Goal: Task Accomplishment & Management: Manage account settings

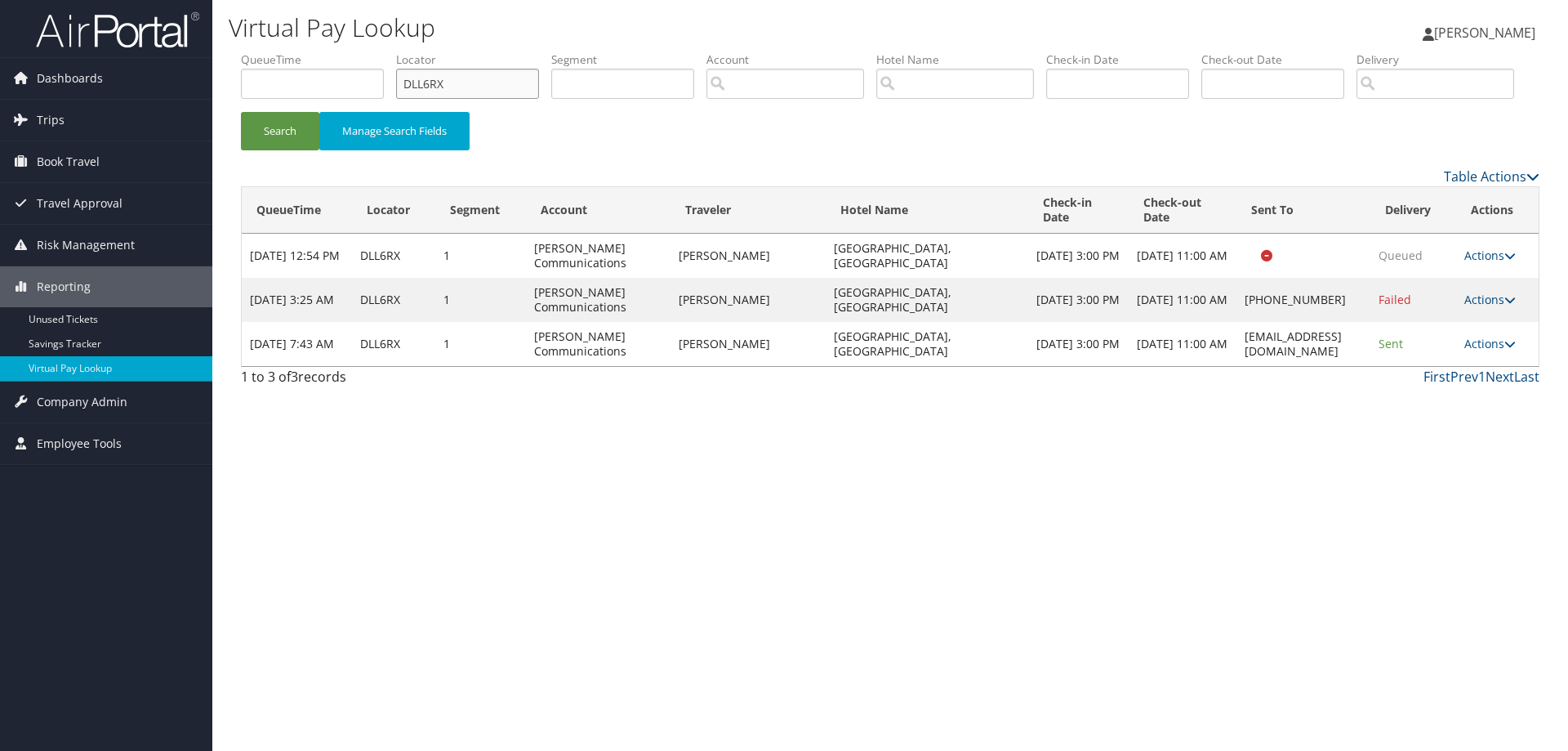
drag, startPoint x: 476, startPoint y: 93, endPoint x: 364, endPoint y: 102, distance: 112.4
click at [366, 51] on ul "QueueTime Locator DLL6RX Segment Account Traveler Hotel Name Check-in Date Chec…" at bounding box center [890, 51] width 1299 height 0
paste input "JRY5"
type input "DLJRY5"
click at [275, 150] on button "Search" at bounding box center [280, 132] width 78 height 39
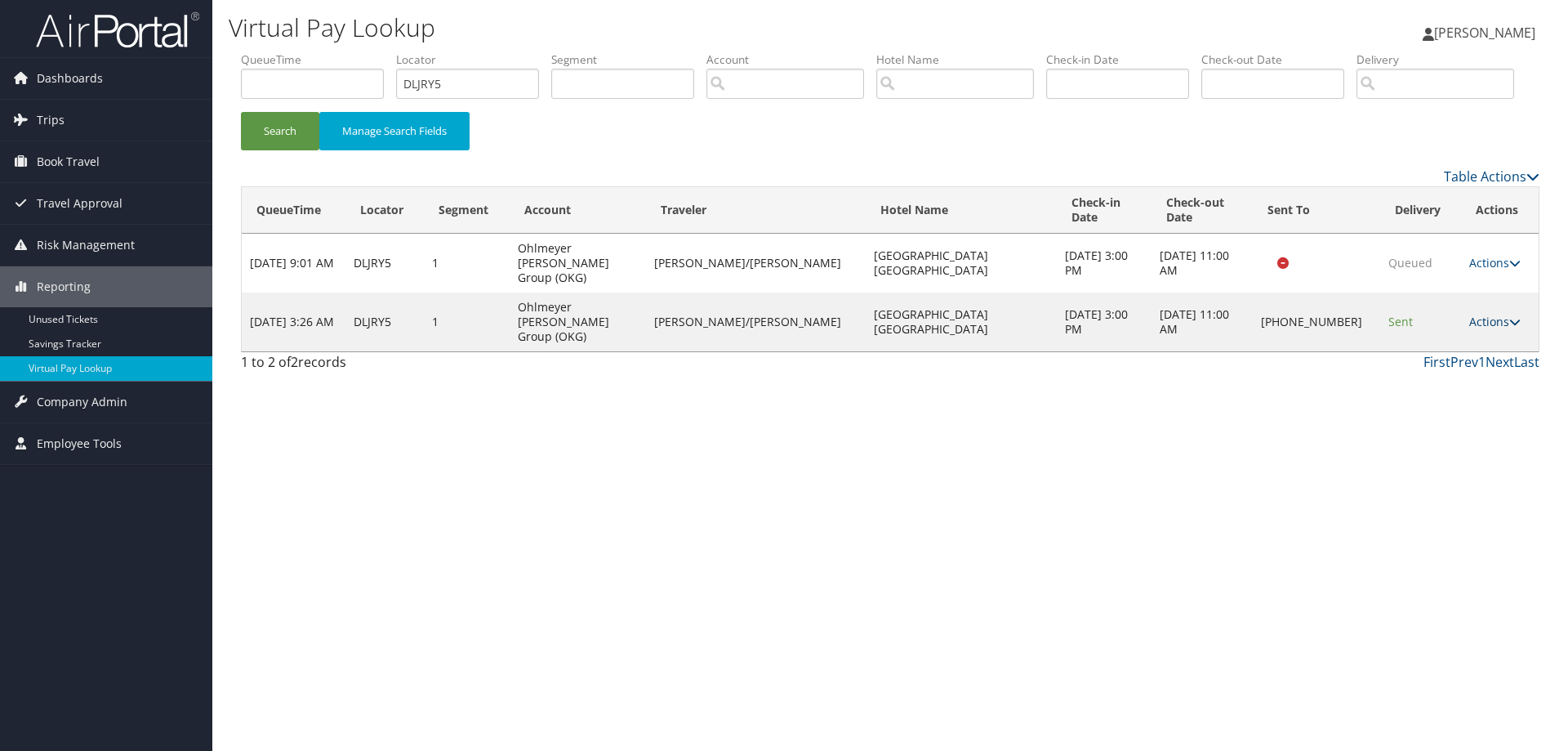
click at [1482, 329] on link "Actions" at bounding box center [1494, 322] width 51 height 16
click at [1437, 337] on link "Resend" at bounding box center [1440, 324] width 139 height 28
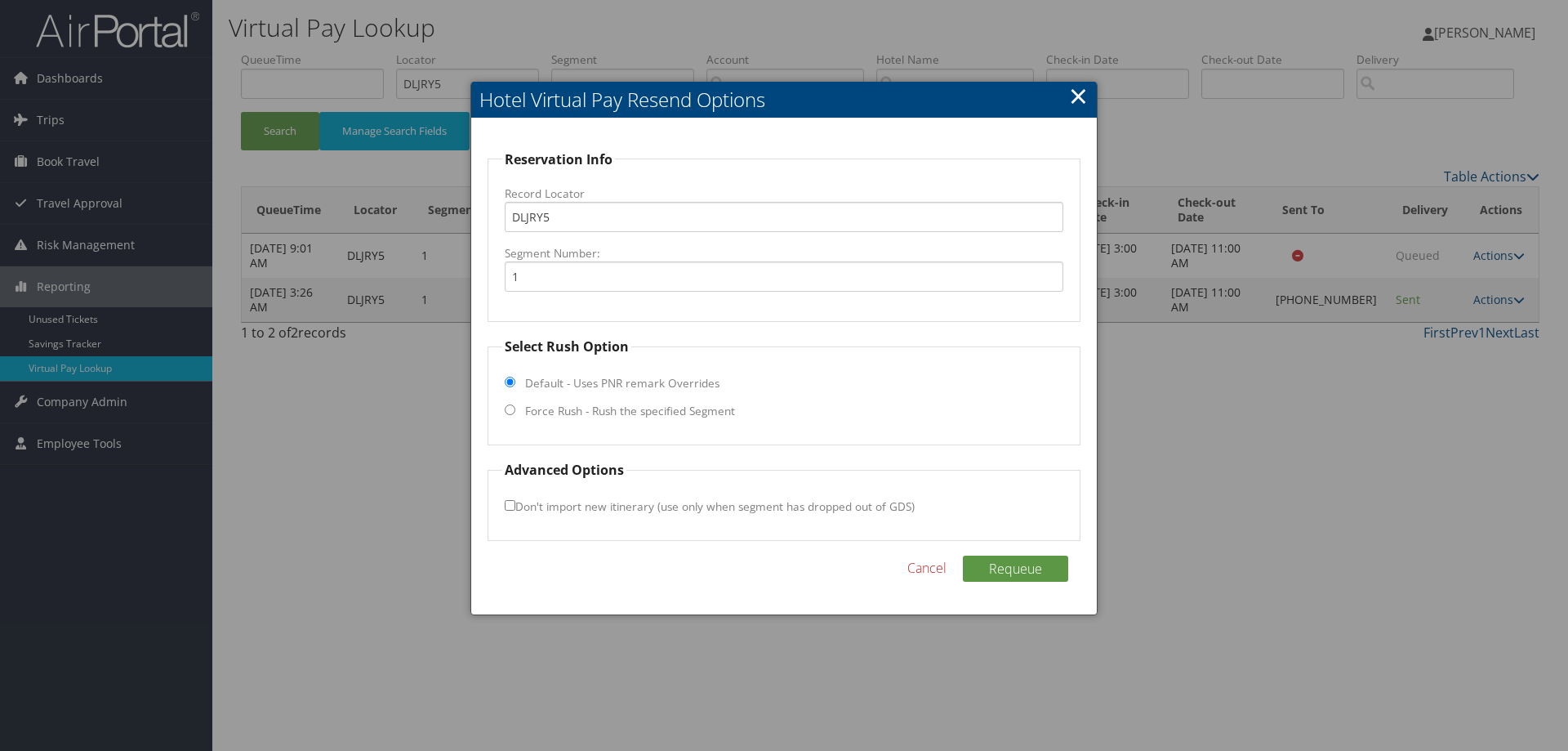
click at [515, 409] on fieldset "Select Rush Option Default - Uses PNR remark Overrides Force Rush - Rush the sp…" at bounding box center [784, 391] width 593 height 109
click at [510, 410] on input "Force Rush - Rush the specified Segment" at bounding box center [509, 409] width 11 height 11
radio input "true"
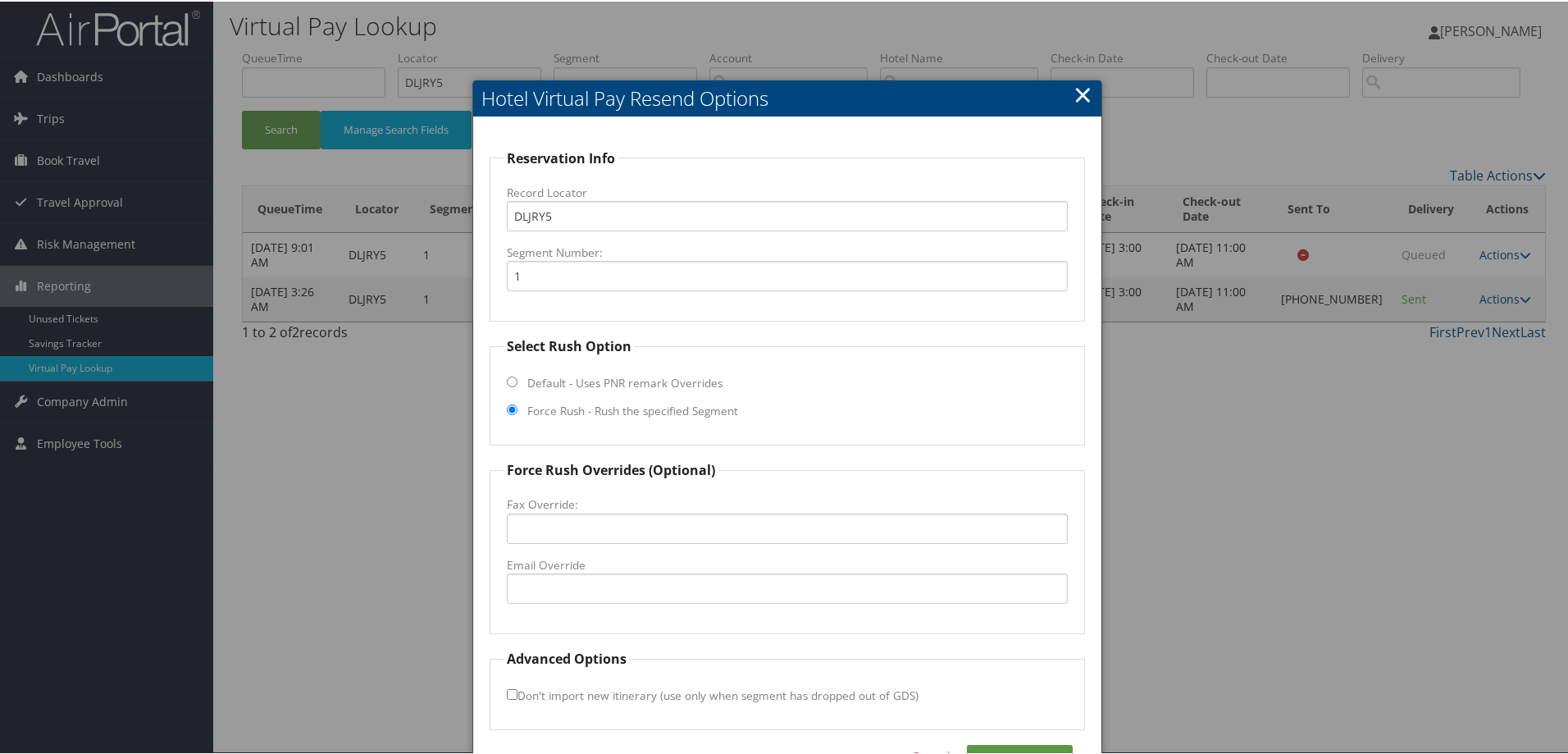
scroll to position [53, 0]
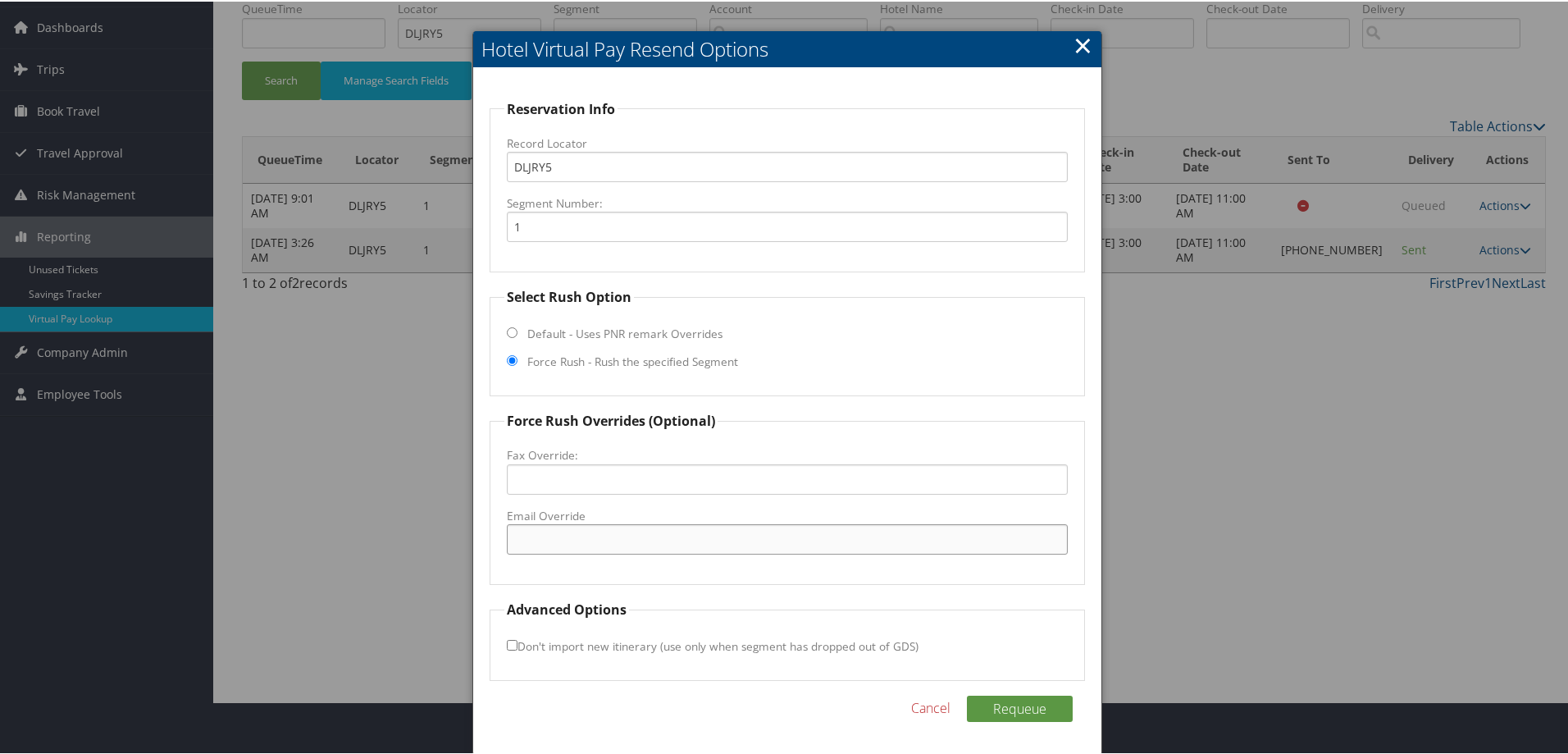
click at [547, 538] on input "Email Override" at bounding box center [787, 537] width 561 height 30
paste input "[EMAIL_ADDRESS][DOMAIN_NAME]"
type input "[EMAIL_ADDRESS][DOMAIN_NAME]"
drag, startPoint x: 1016, startPoint y: 714, endPoint x: 1115, endPoint y: 719, distance: 99.1
click at [1016, 714] on button "Requeue" at bounding box center [1019, 706] width 106 height 26
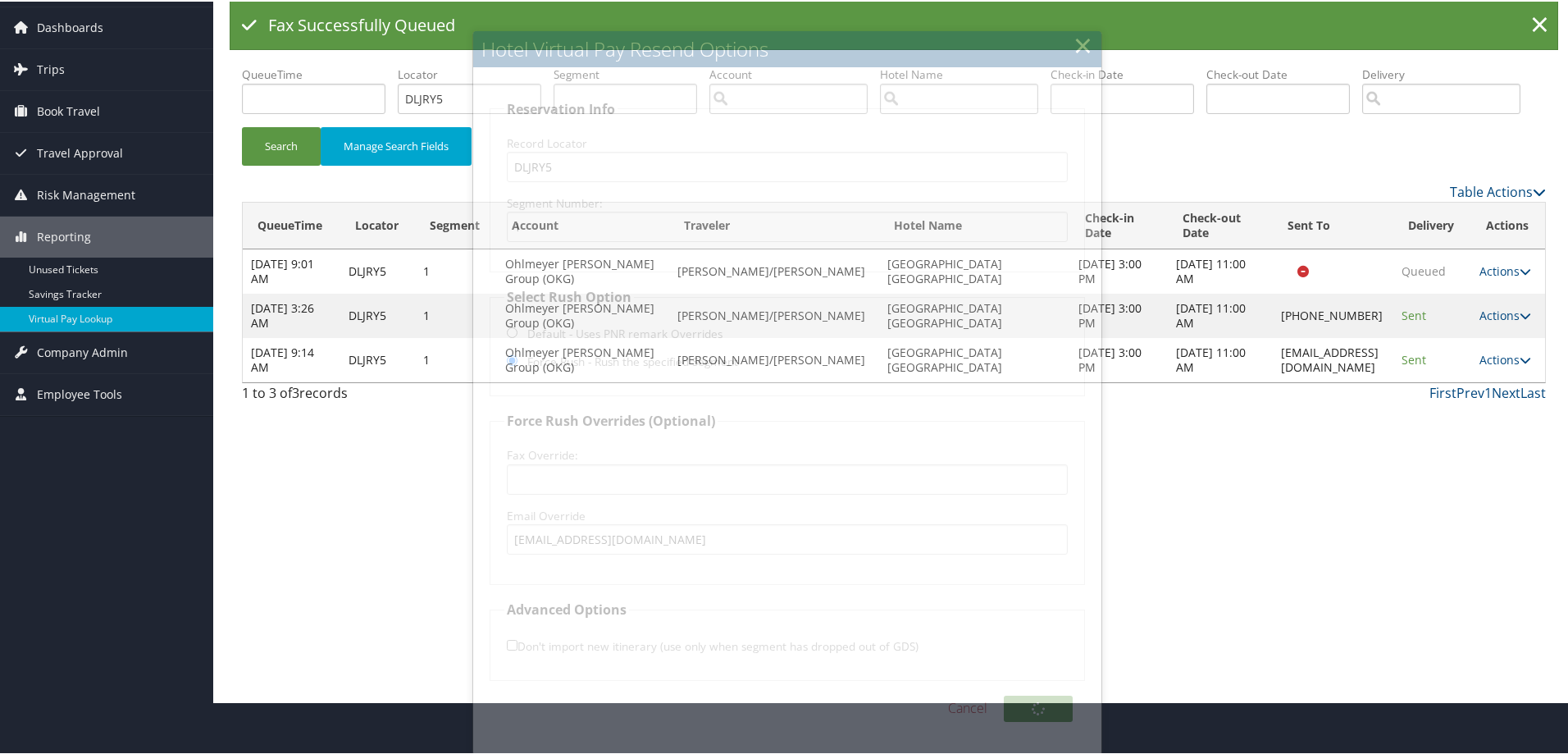
scroll to position [0, 0]
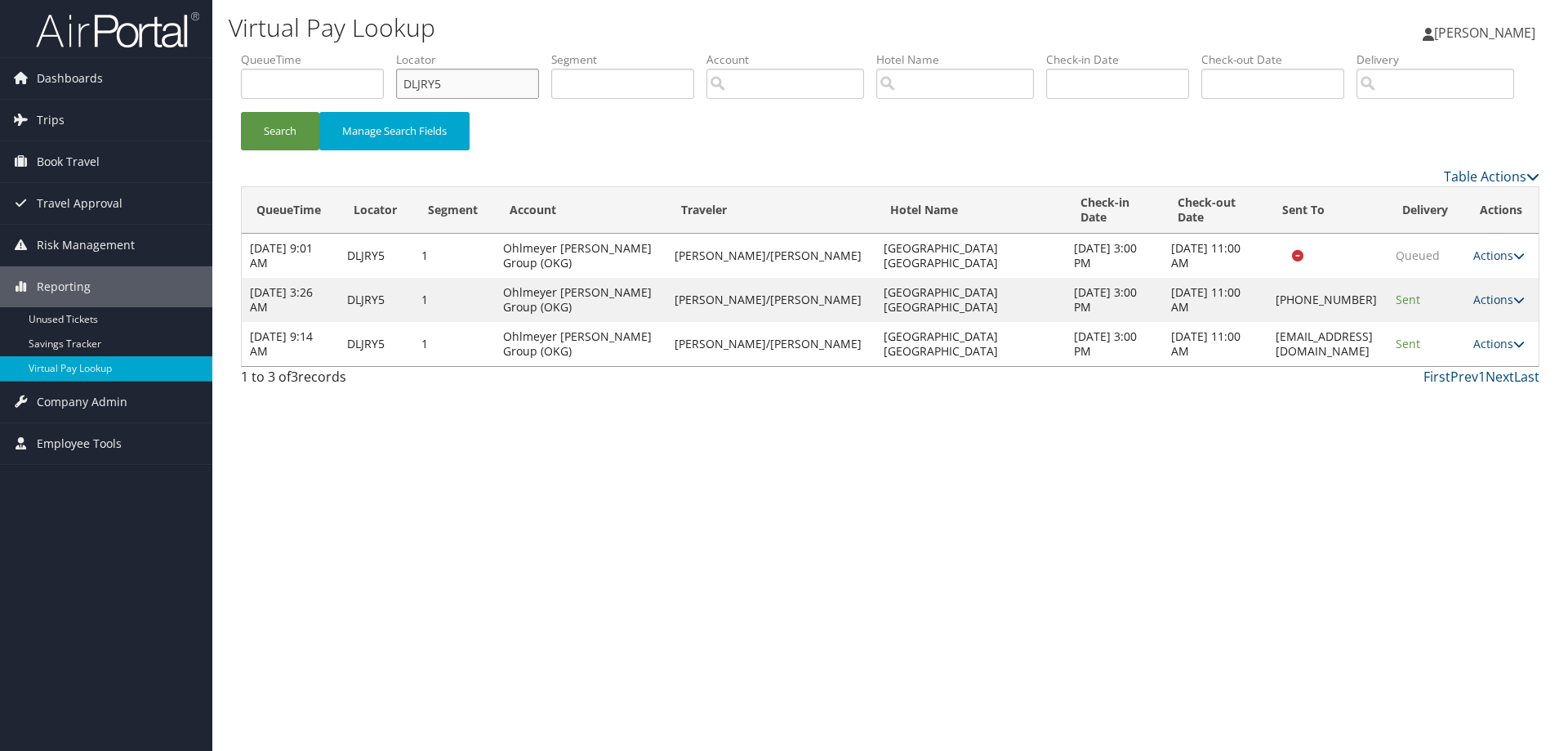
drag, startPoint x: 483, startPoint y: 92, endPoint x: 315, endPoint y: 139, distance: 174.5
click at [318, 51] on ul "QueueTime Locator DLJRY5 Segment Account Traveler Hotel Name Check-in Date Chec…" at bounding box center [890, 51] width 1299 height 0
paste input "KVDRJ"
type input "DKVDRJ"
click at [258, 150] on button "Search" at bounding box center [280, 132] width 78 height 39
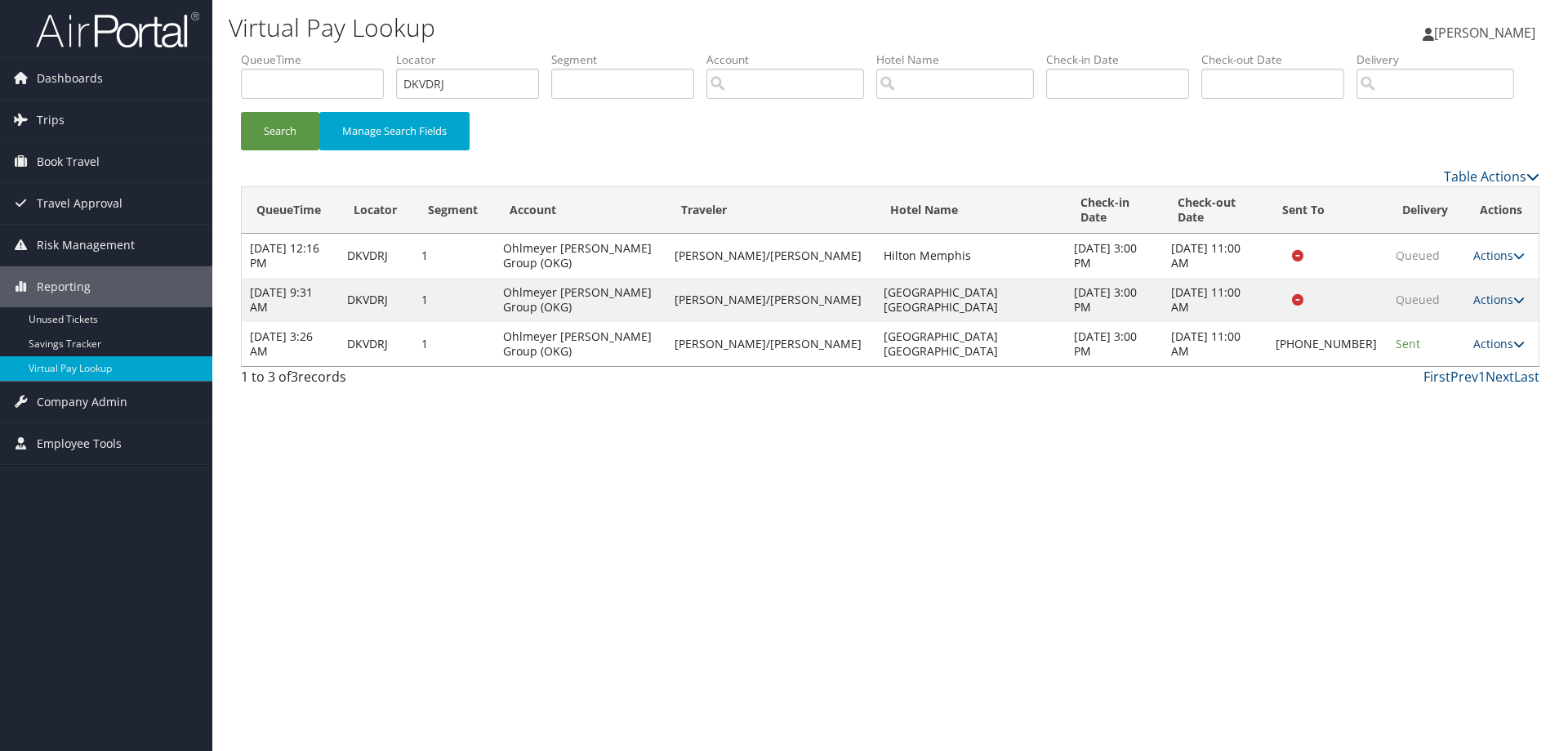
click at [1502, 352] on link "Actions" at bounding box center [1498, 344] width 51 height 16
click at [1435, 367] on link "Resend" at bounding box center [1441, 353] width 139 height 28
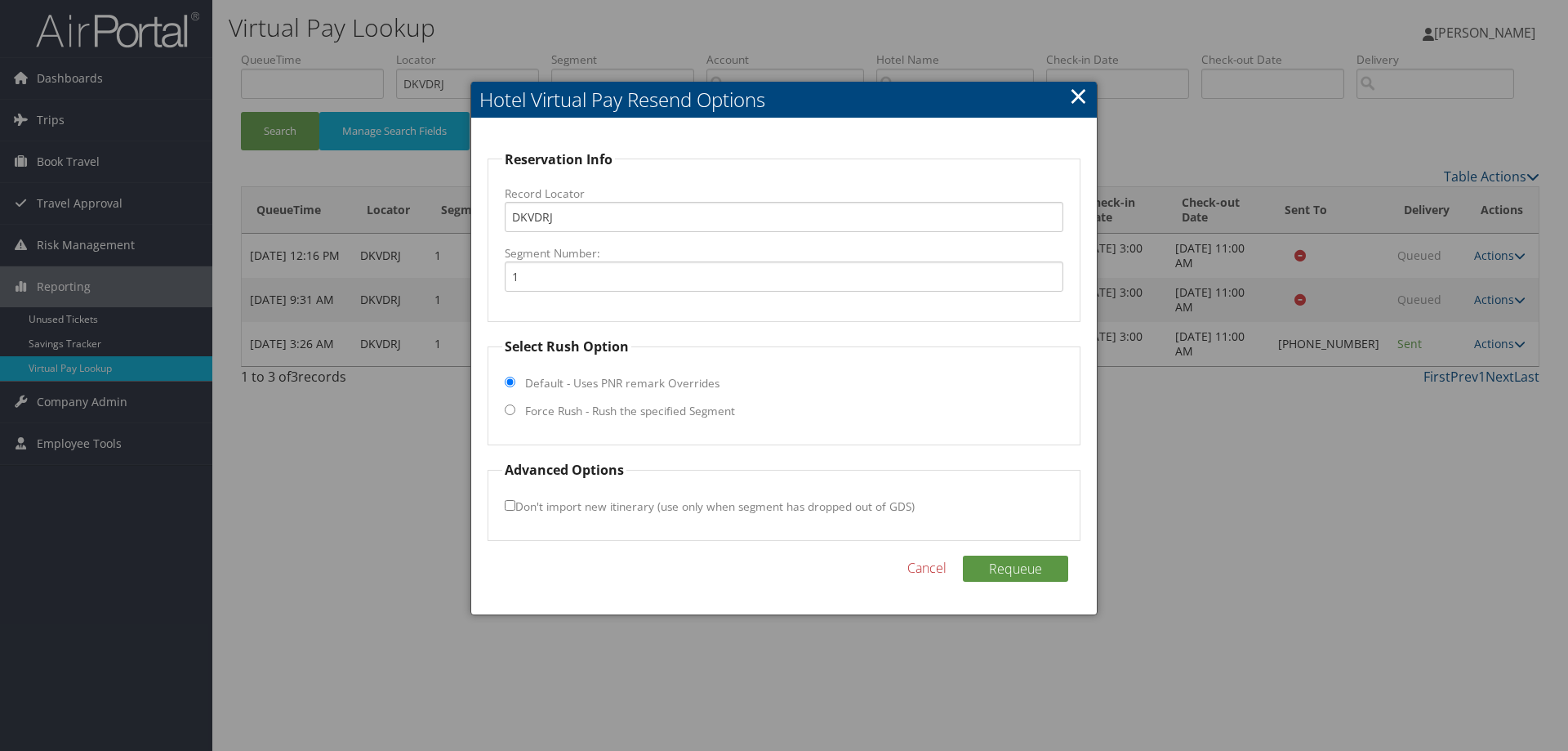
click at [512, 408] on input "Force Rush - Rush the specified Segment" at bounding box center [509, 409] width 11 height 11
radio input "true"
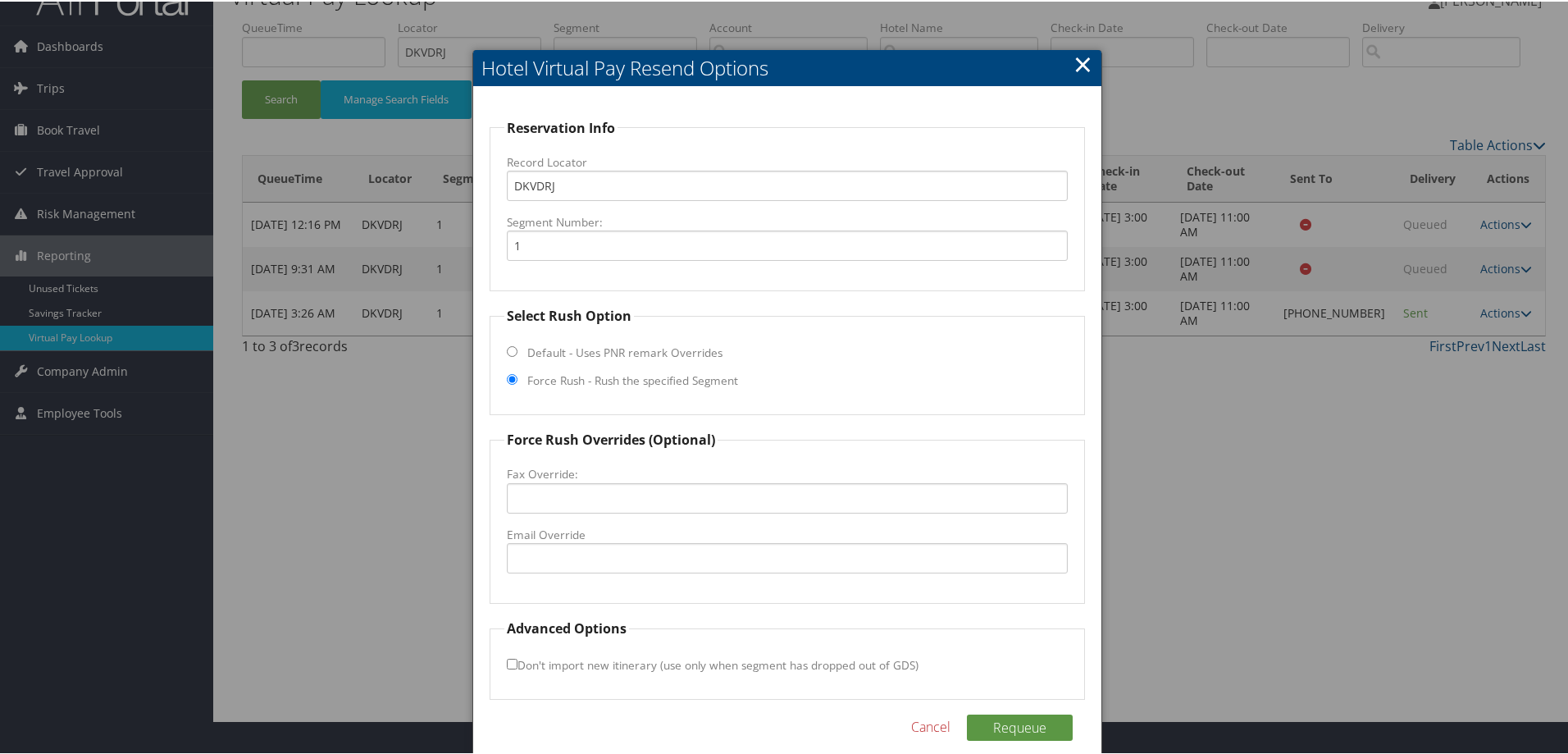
scroll to position [53, 0]
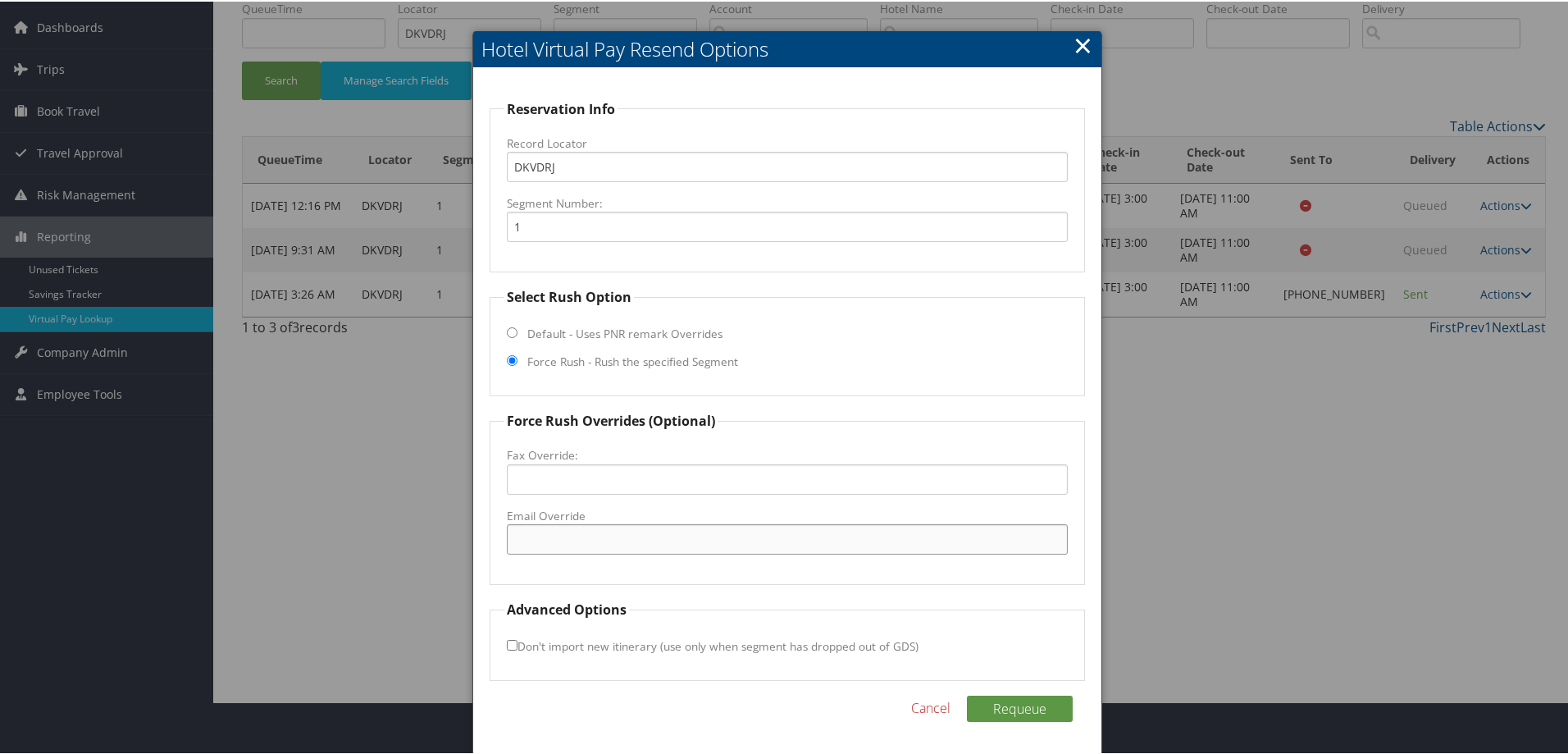
drag, startPoint x: 550, startPoint y: 536, endPoint x: 590, endPoint y: 550, distance: 42.4
click at [550, 536] on input "Email Override" at bounding box center [787, 537] width 561 height 30
paste input "[EMAIL_ADDRESS][DOMAIN_NAME]"
type input "[EMAIL_ADDRESS][DOMAIN_NAME]"
click at [1017, 701] on button "Requeue" at bounding box center [1019, 706] width 106 height 26
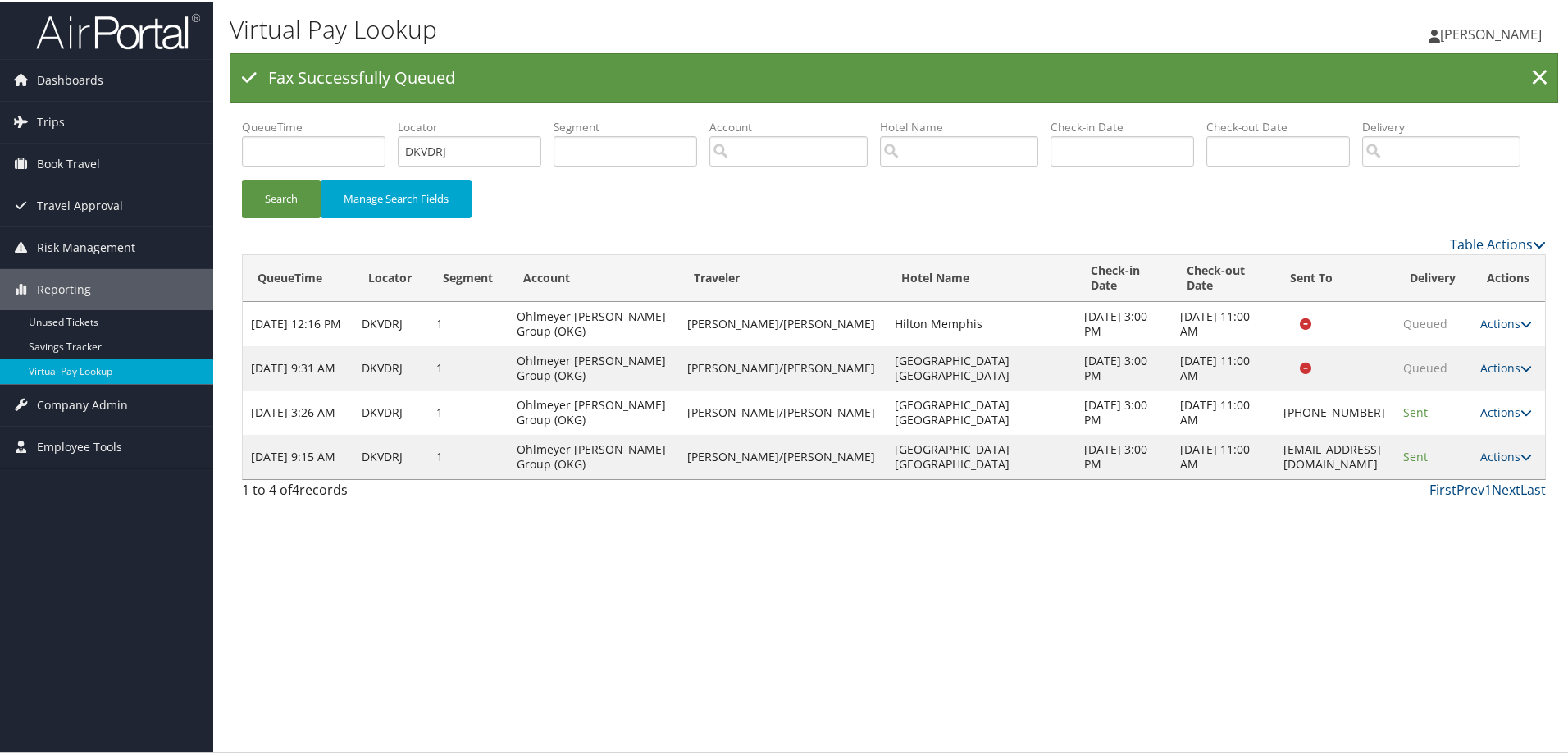
scroll to position [0, 0]
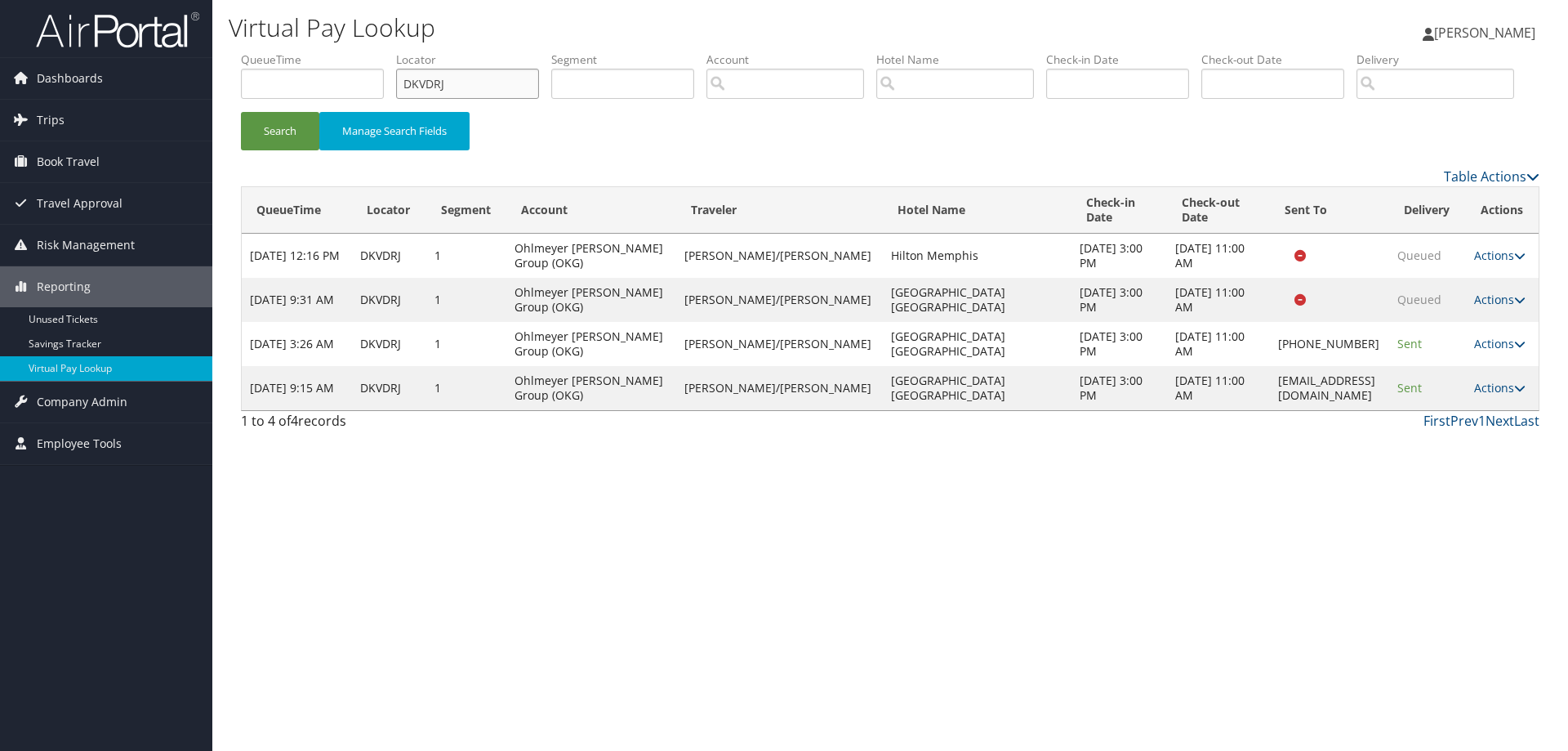
drag, startPoint x: 456, startPoint y: 80, endPoint x: 346, endPoint y: 88, distance: 110.3
click at [346, 51] on ul "QueueTime Locator DKVDRJ Segment Account Traveler Hotel Name Check-in Date Chec…" at bounding box center [890, 51] width 1299 height 0
paste input "LJRYC"
type input "DLJRYC"
click at [268, 150] on button "Search" at bounding box center [280, 132] width 78 height 39
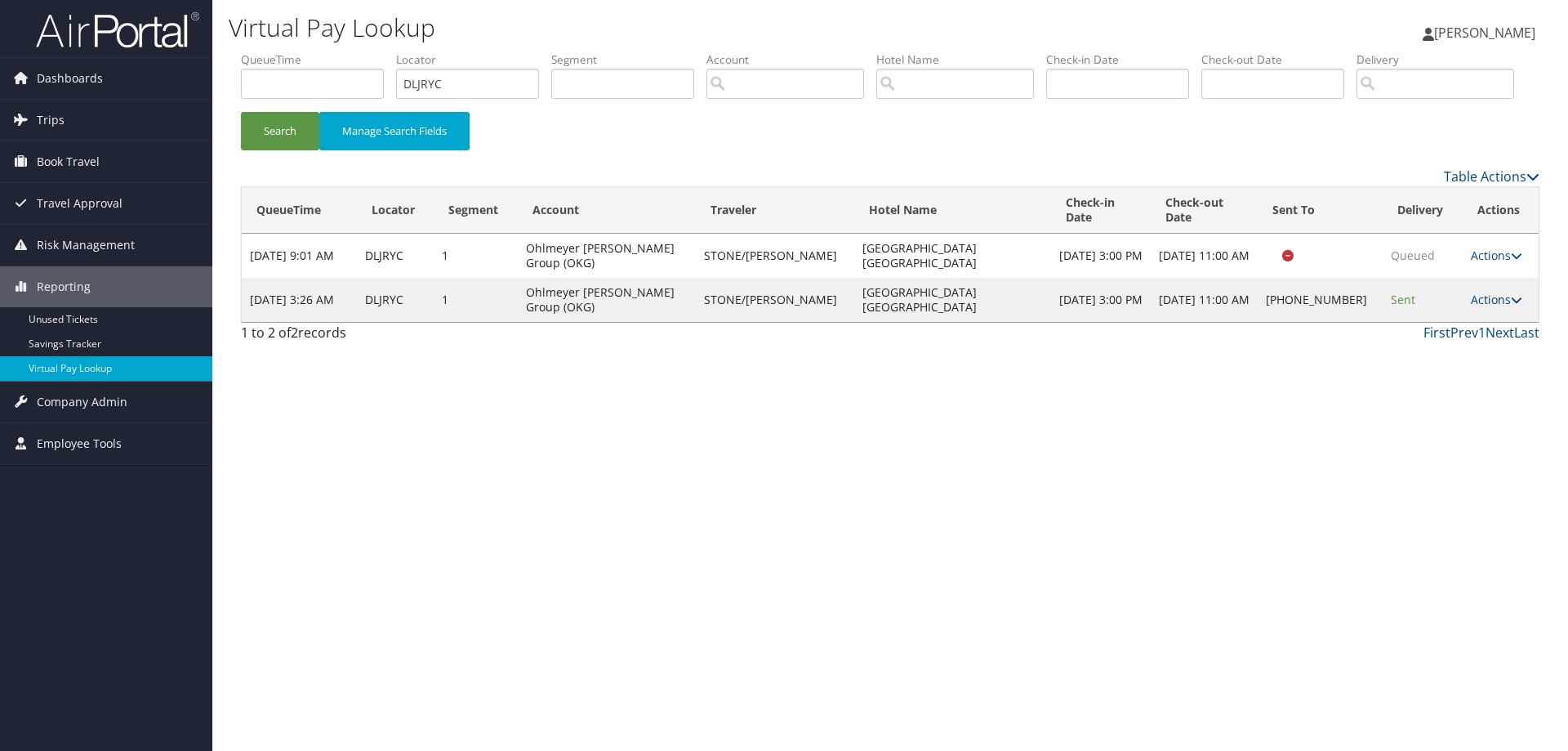
click at [1491, 307] on link "Actions" at bounding box center [1496, 299] width 51 height 16
click at [1447, 337] on link "Resend" at bounding box center [1442, 324] width 139 height 28
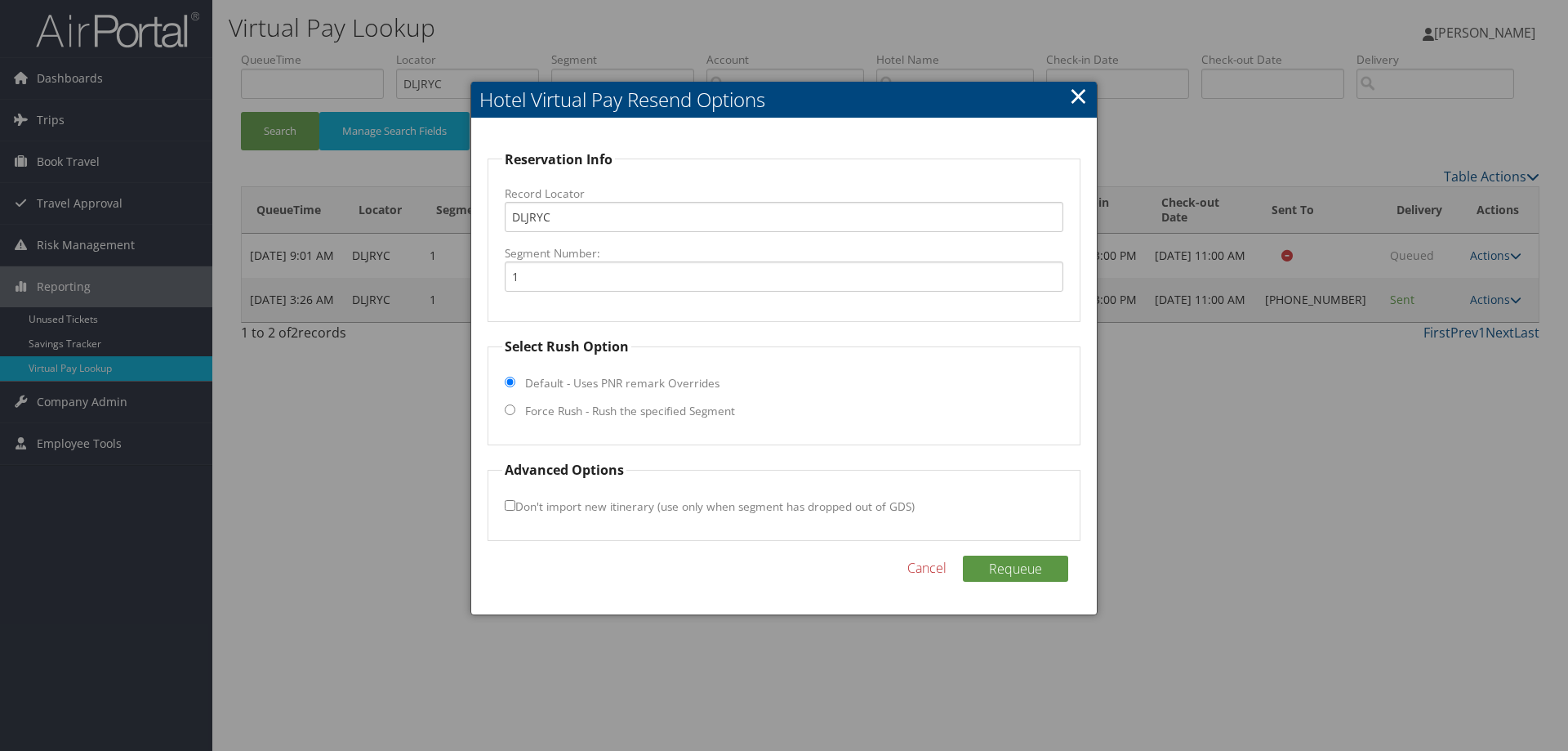
click at [508, 407] on input "Force Rush - Rush the specified Segment" at bounding box center [509, 409] width 11 height 11
radio input "true"
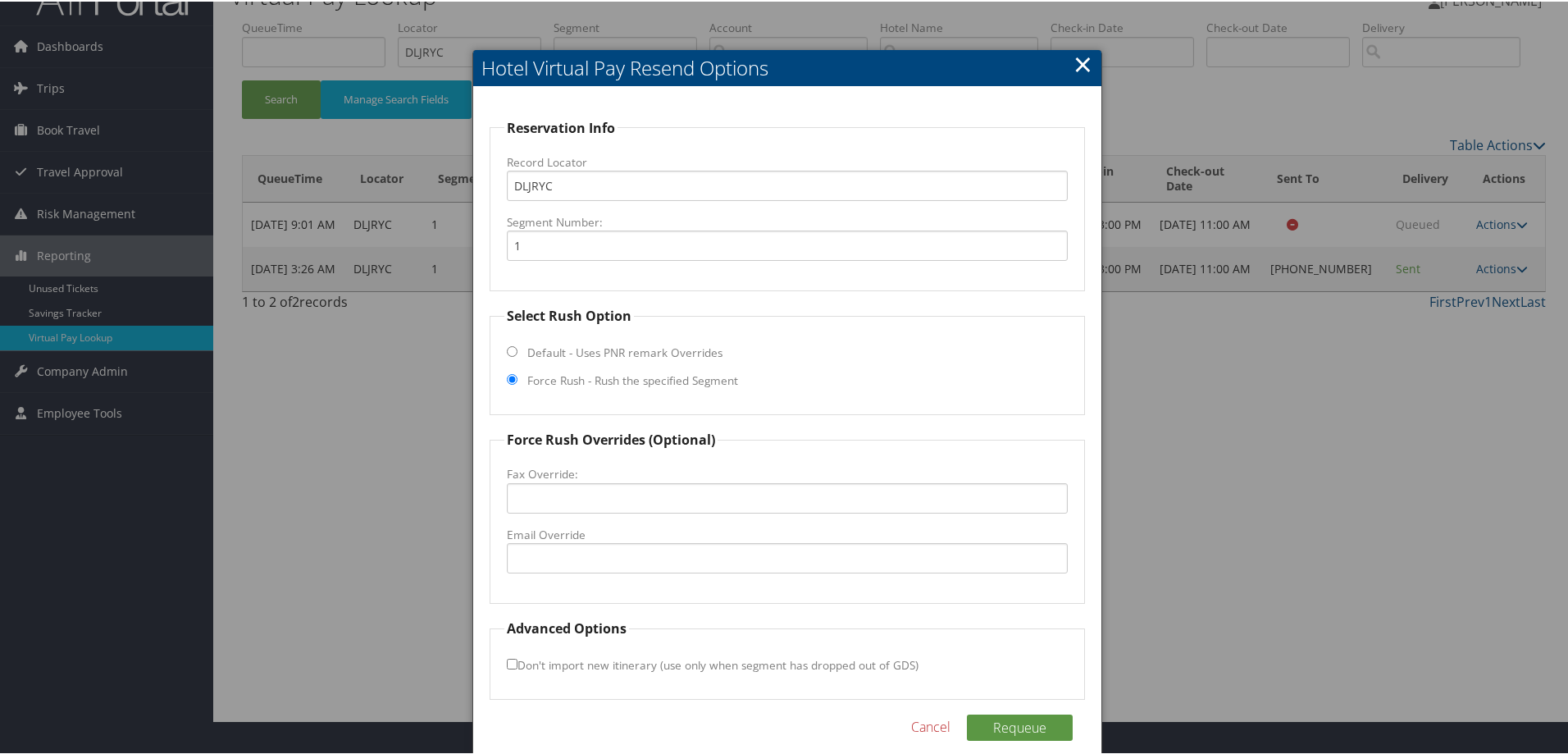
scroll to position [53, 0]
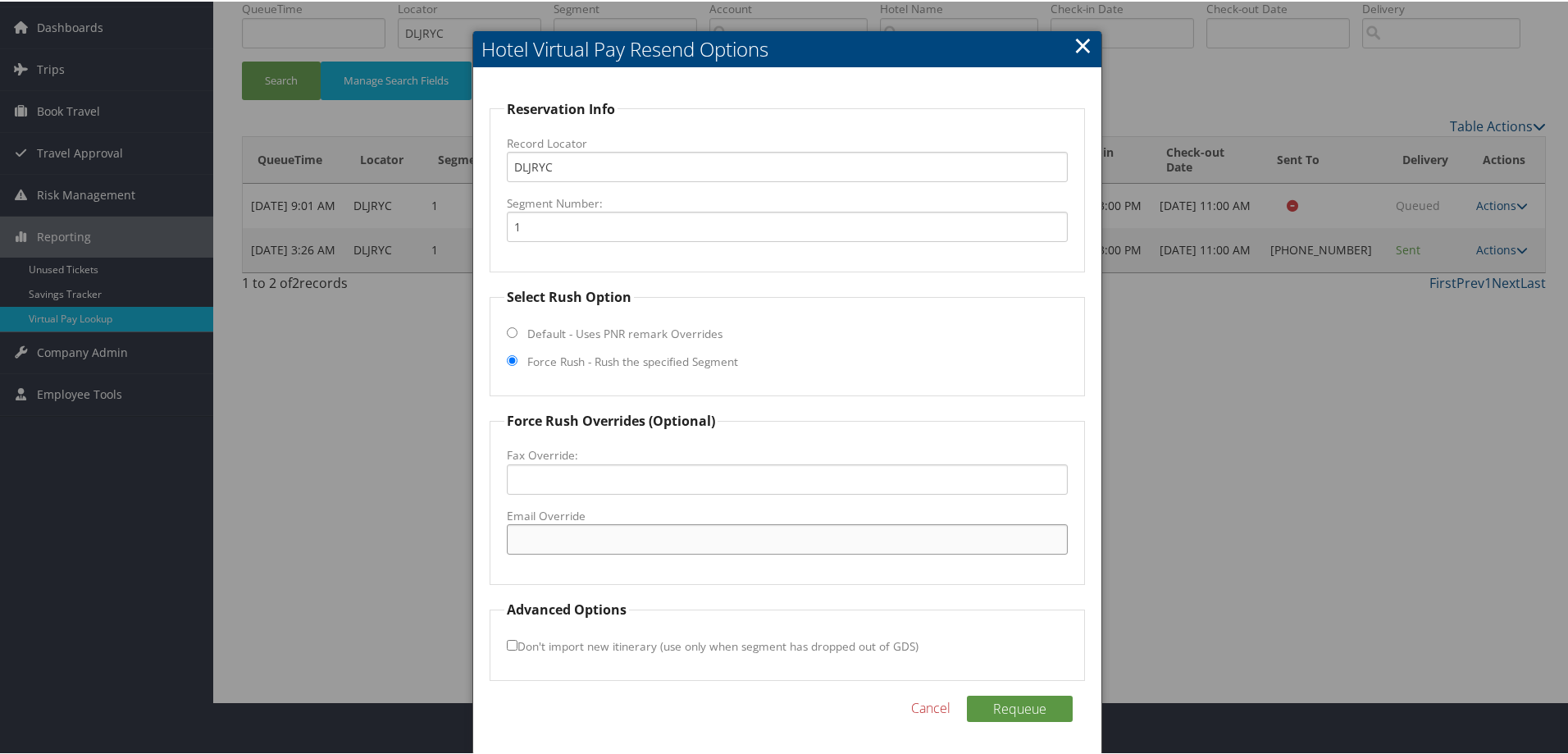
drag, startPoint x: 561, startPoint y: 549, endPoint x: 578, endPoint y: 557, distance: 18.8
click at [561, 549] on input "Email Override" at bounding box center [787, 537] width 561 height 30
paste input "[EMAIL_ADDRESS][DOMAIN_NAME]"
type input "[EMAIL_ADDRESS][DOMAIN_NAME]"
click at [1014, 702] on button "Requeue" at bounding box center [1019, 706] width 106 height 26
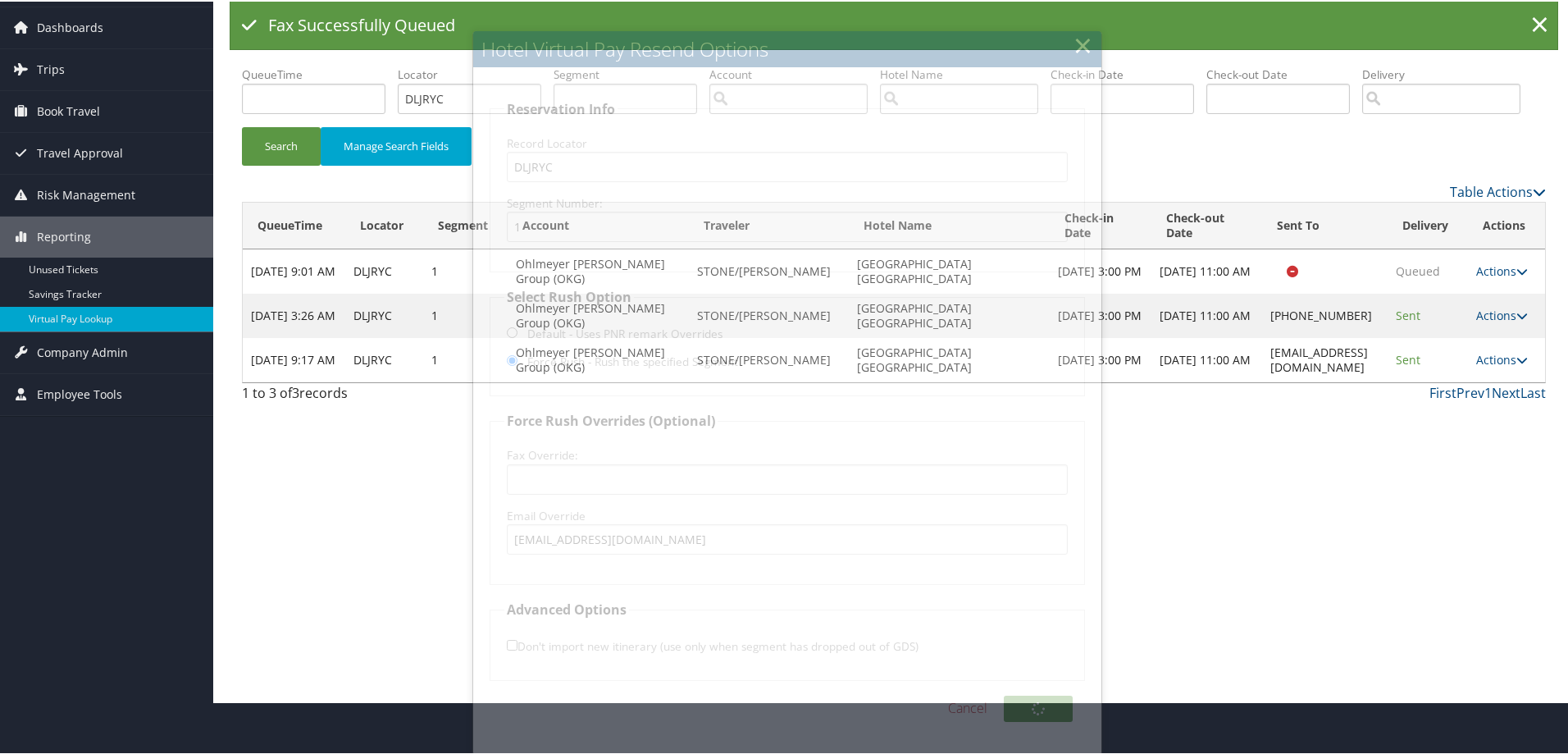
scroll to position [0, 0]
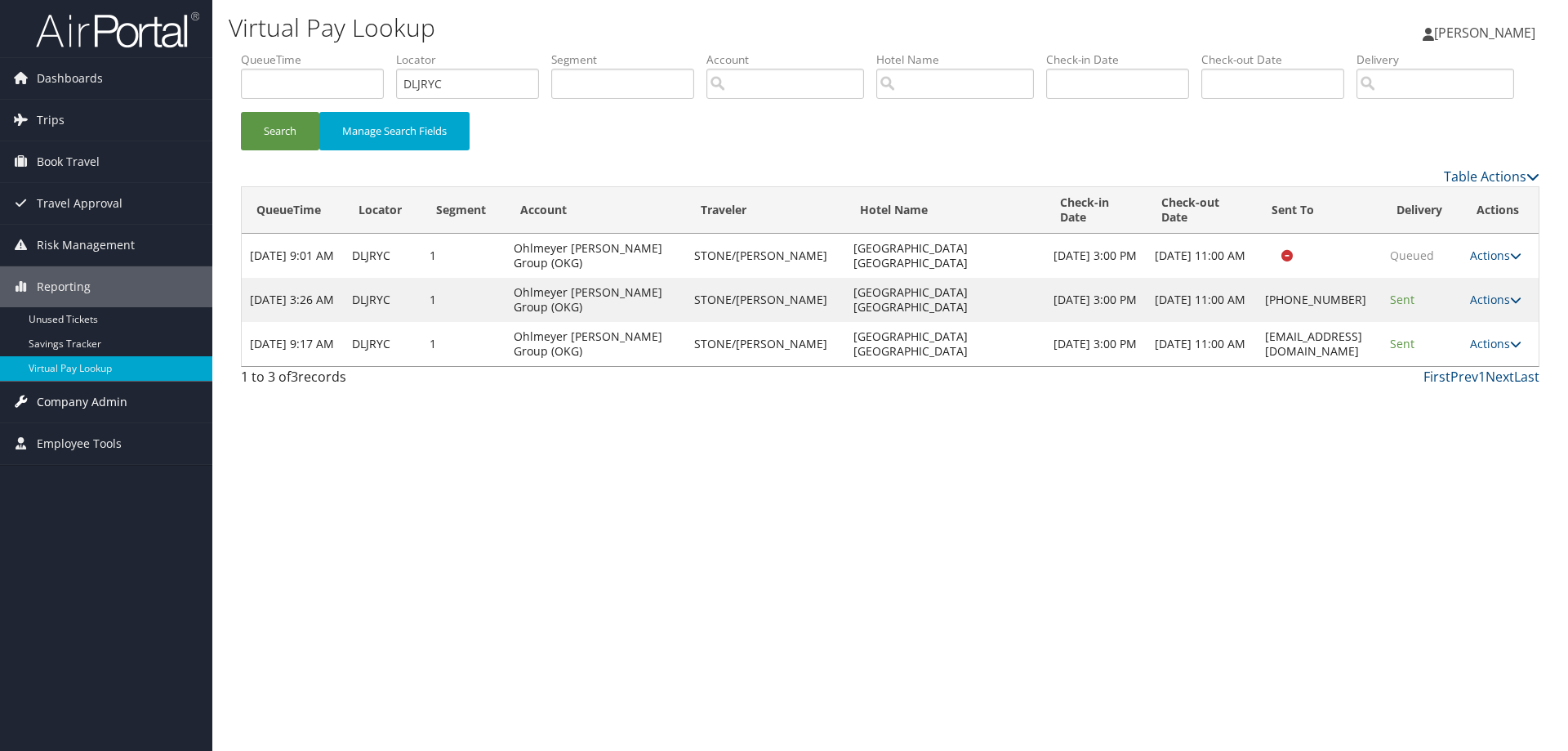
click at [54, 406] on span "Company Admin" at bounding box center [82, 402] width 91 height 41
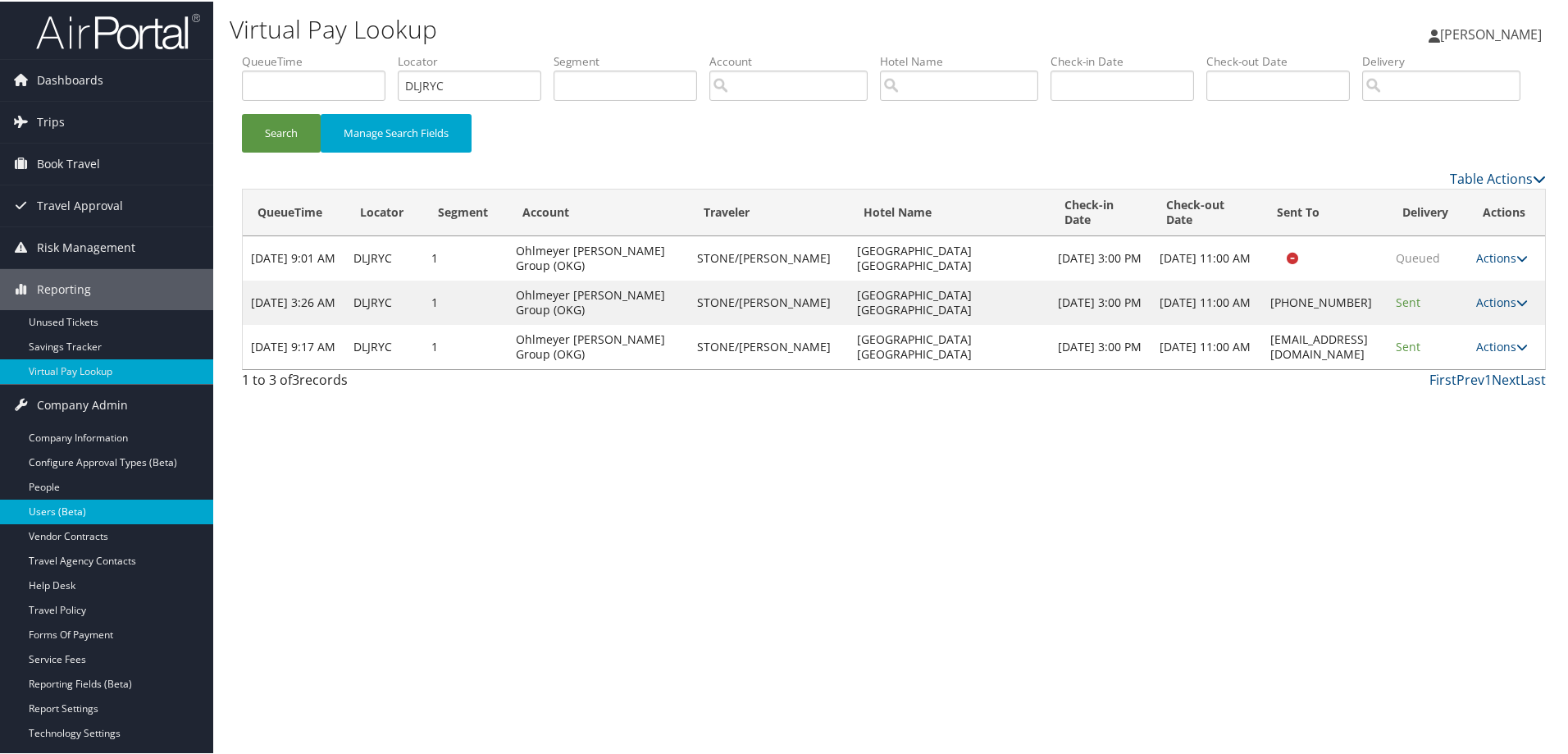
click at [68, 516] on link "Users (Beta)" at bounding box center [106, 510] width 213 height 24
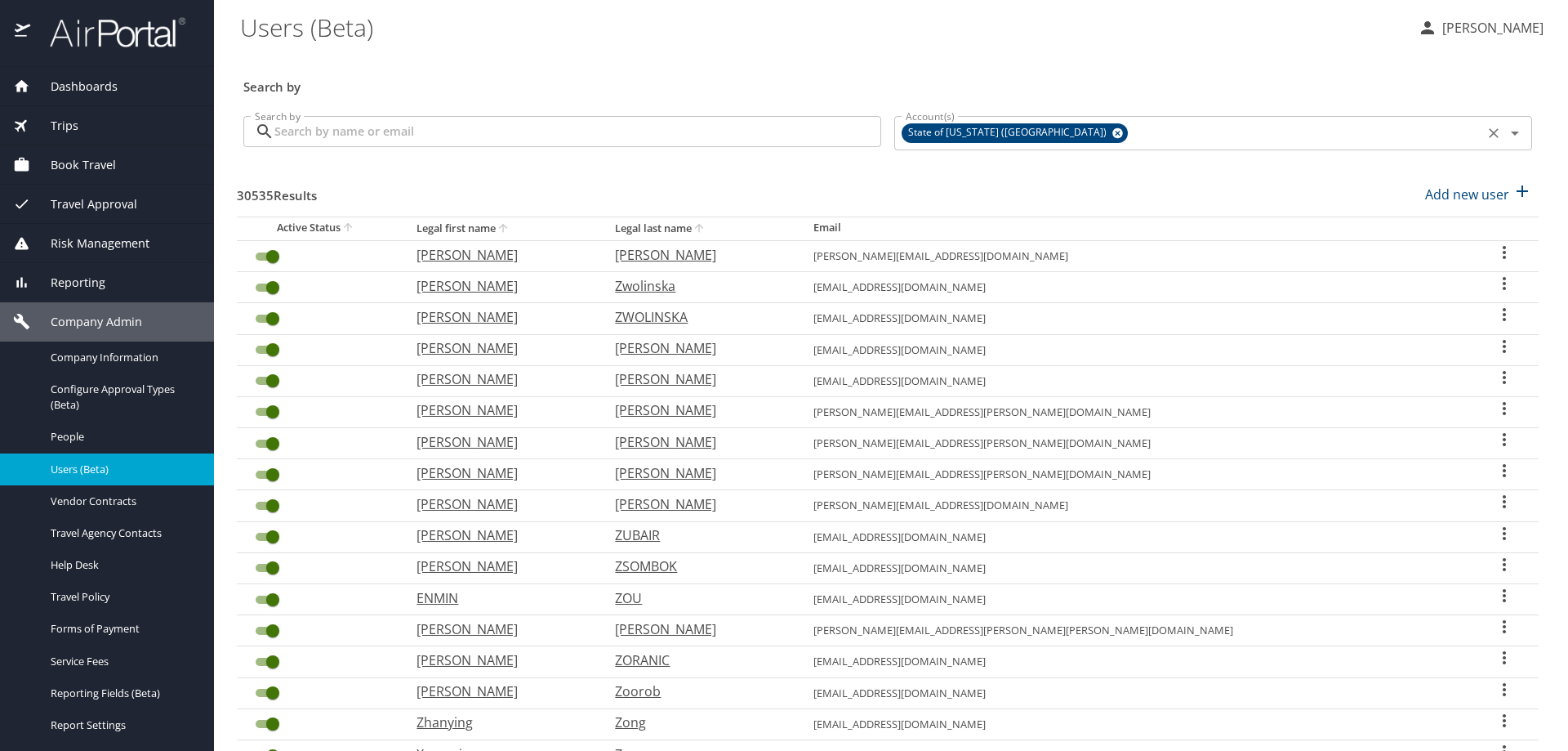
click at [1486, 130] on icon "Clear" at bounding box center [1493, 133] width 16 height 16
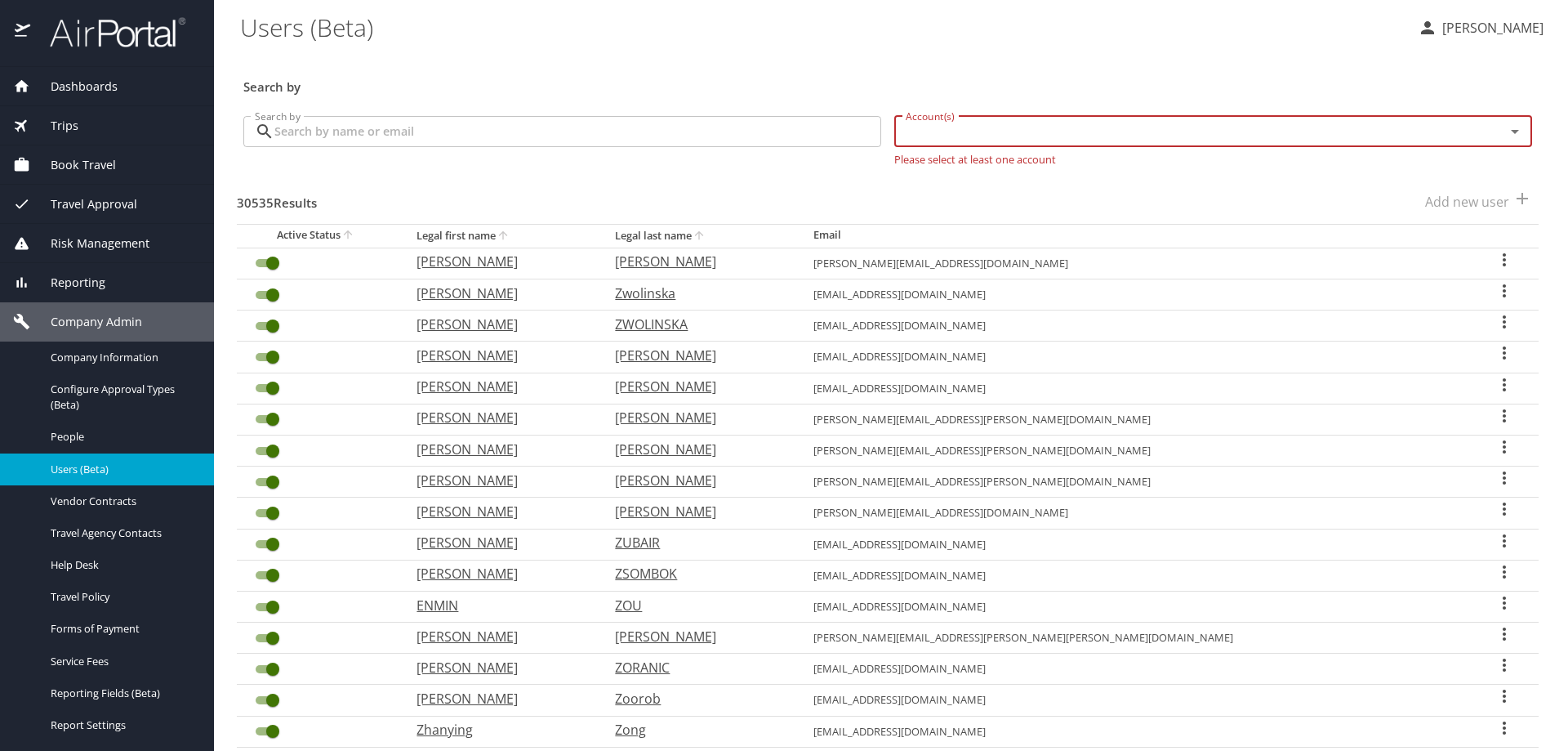
click at [1353, 136] on input "Account(s)" at bounding box center [1188, 132] width 580 height 21
type input "okg"
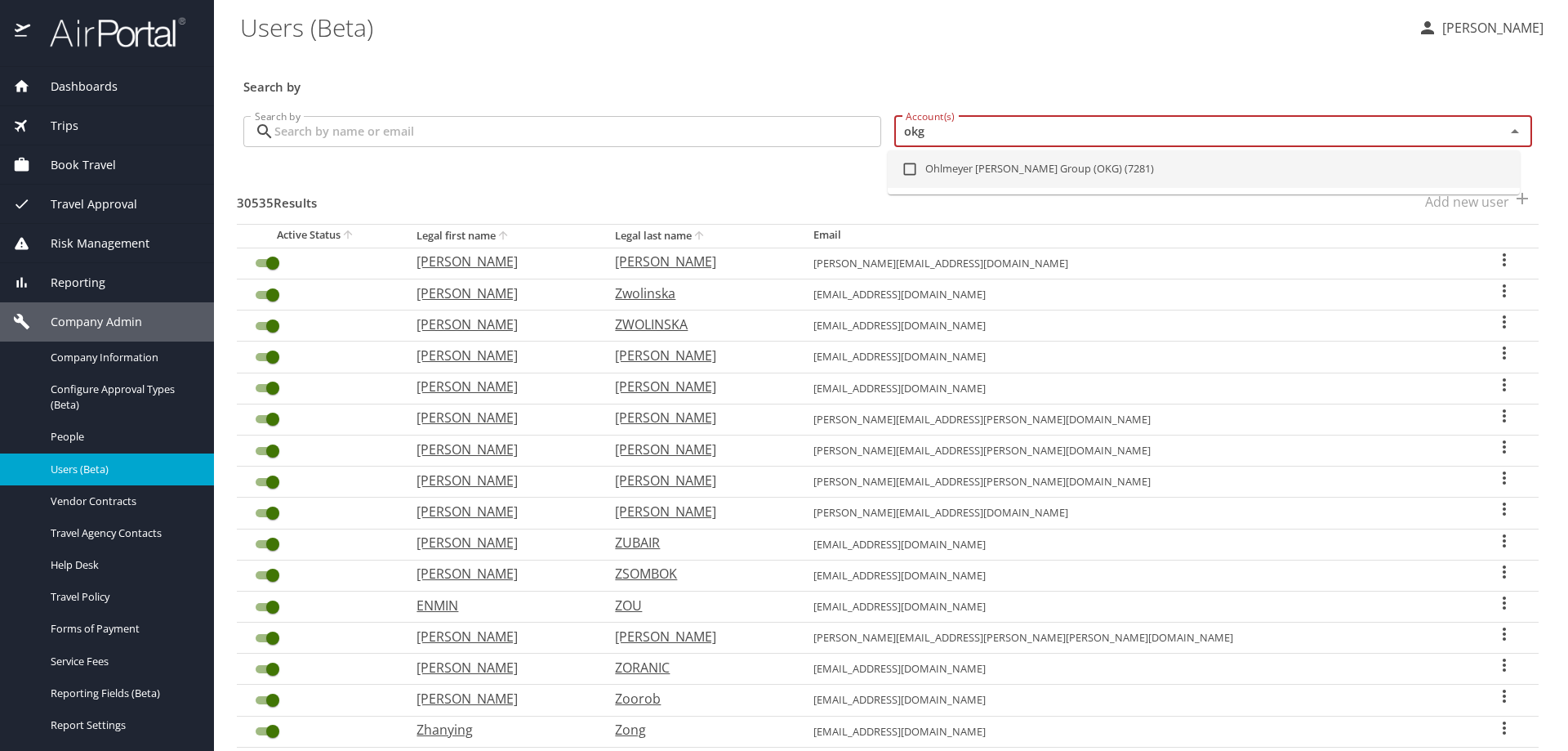
click at [1083, 176] on li "Ohlmeyer Kusserow Group (OKG) (7281)" at bounding box center [1204, 169] width 632 height 38
checkbox input "true"
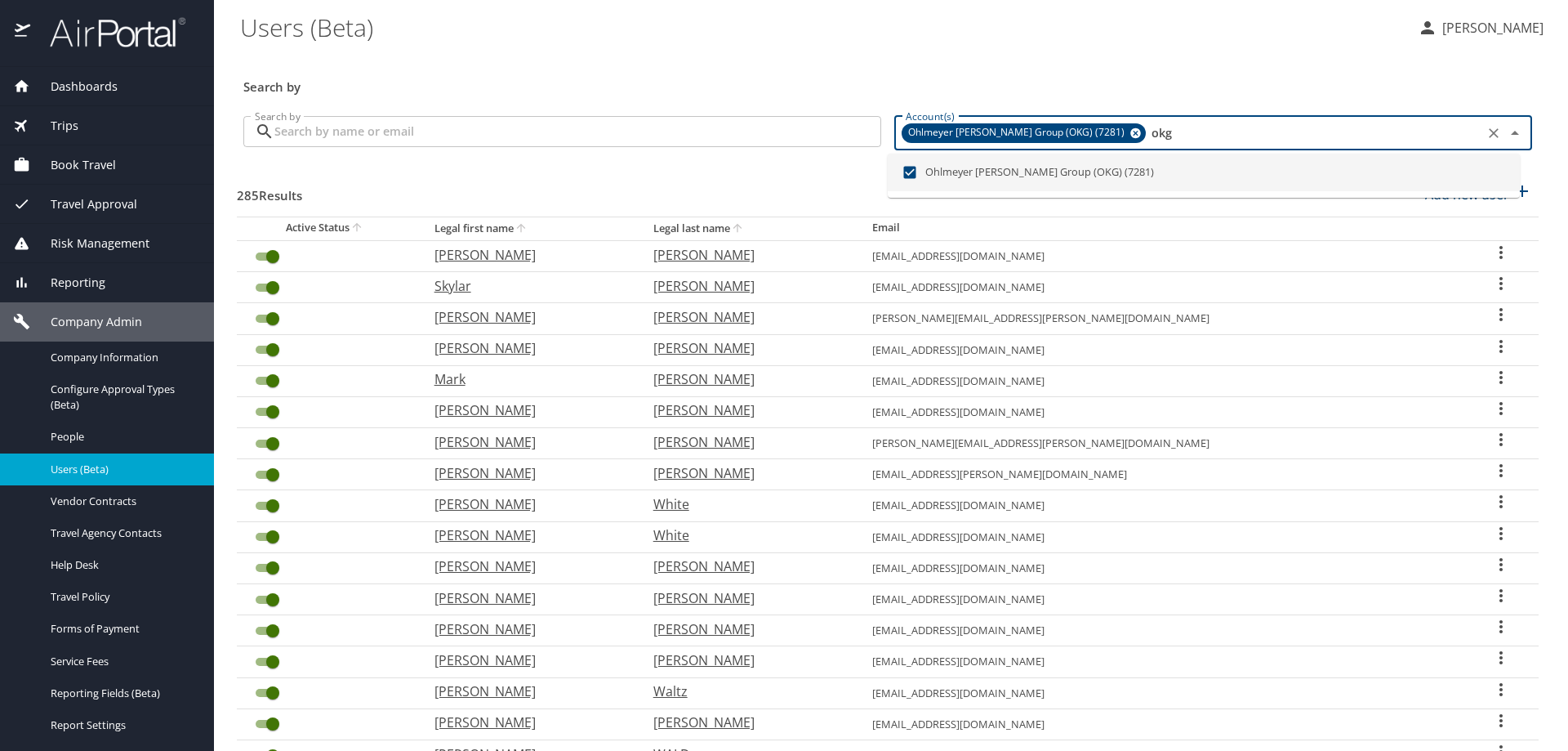
type input "okg"
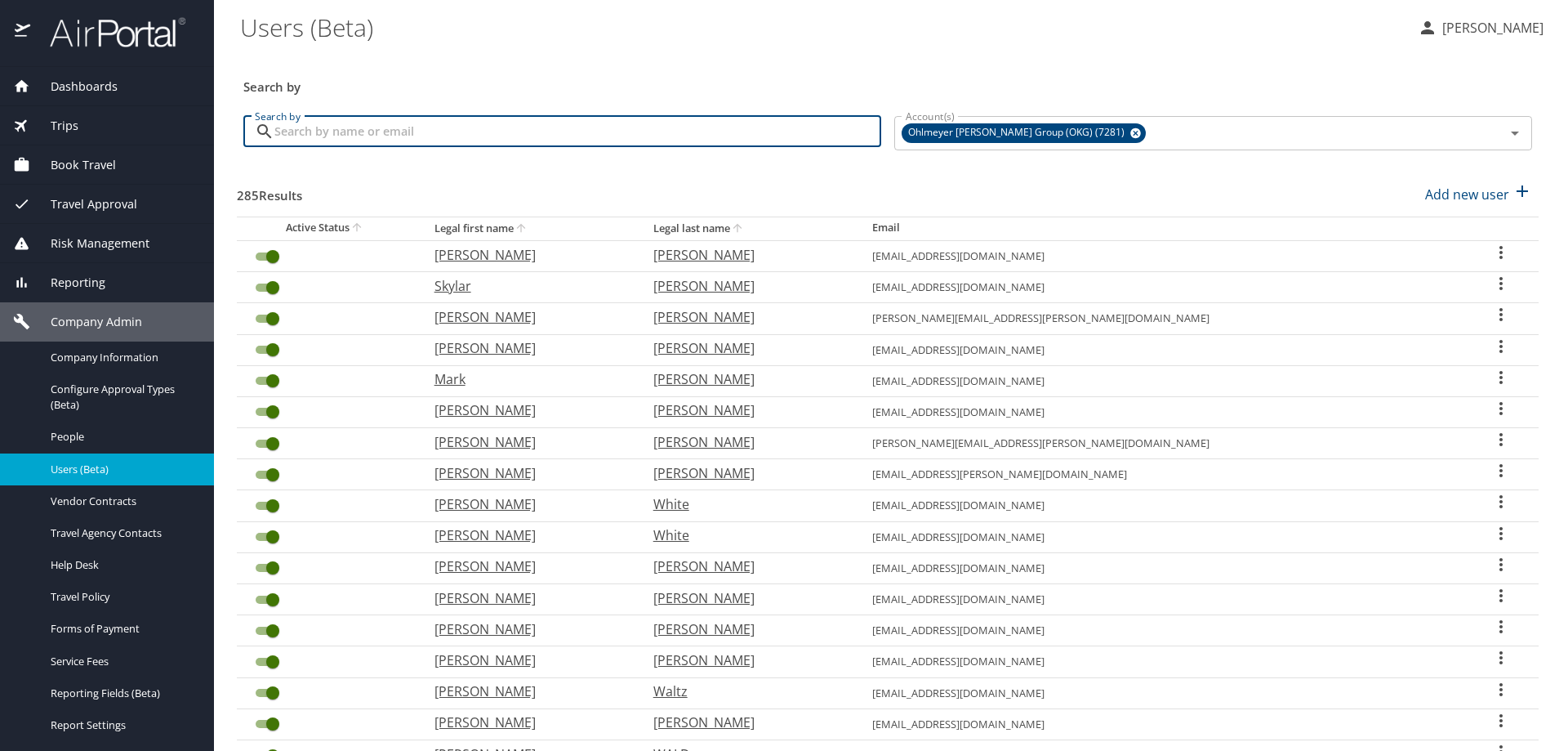
click at [677, 141] on input "Search by" at bounding box center [577, 132] width 607 height 31
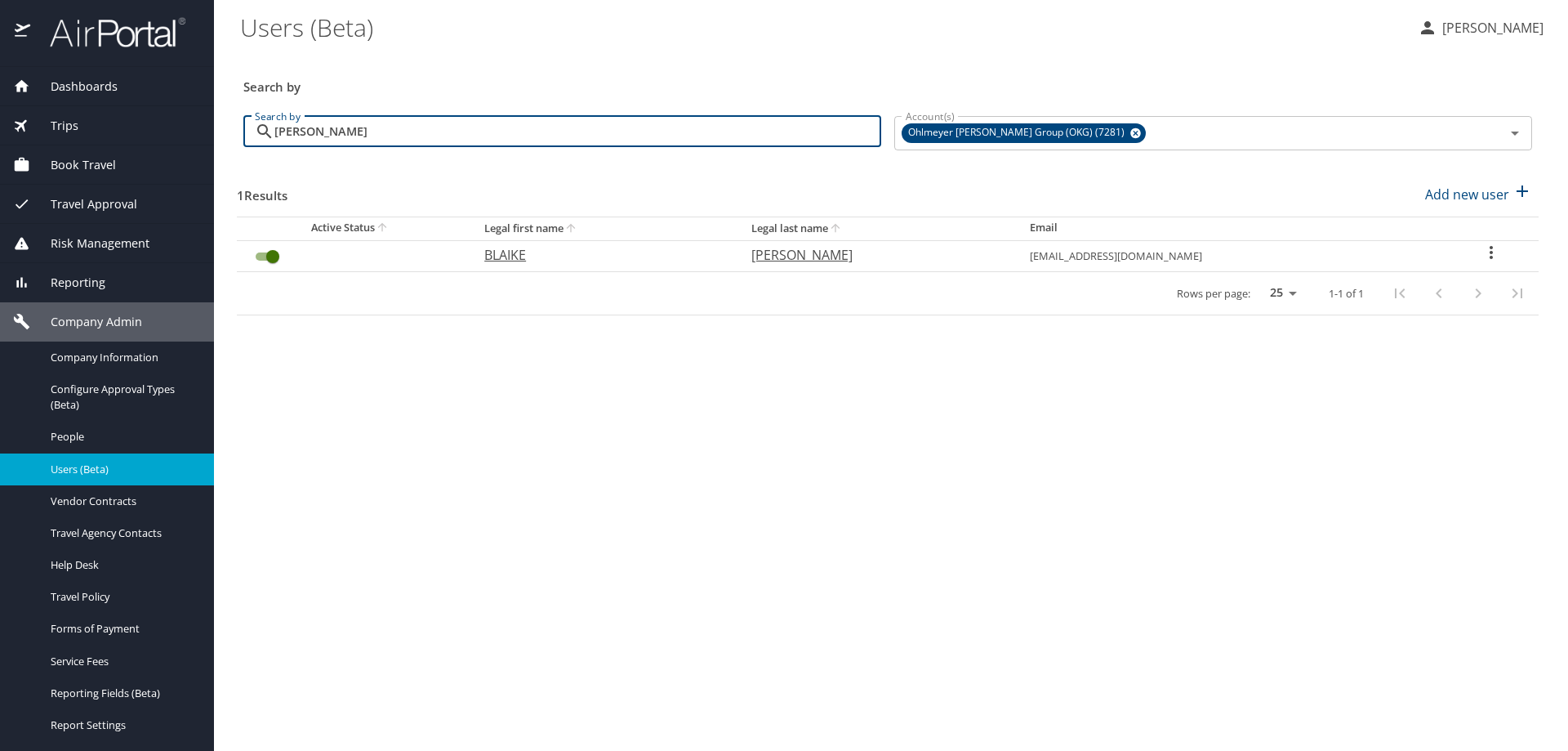
type input "olsson"
click at [1482, 244] on icon "User Search Table" at bounding box center [1491, 252] width 19 height 19
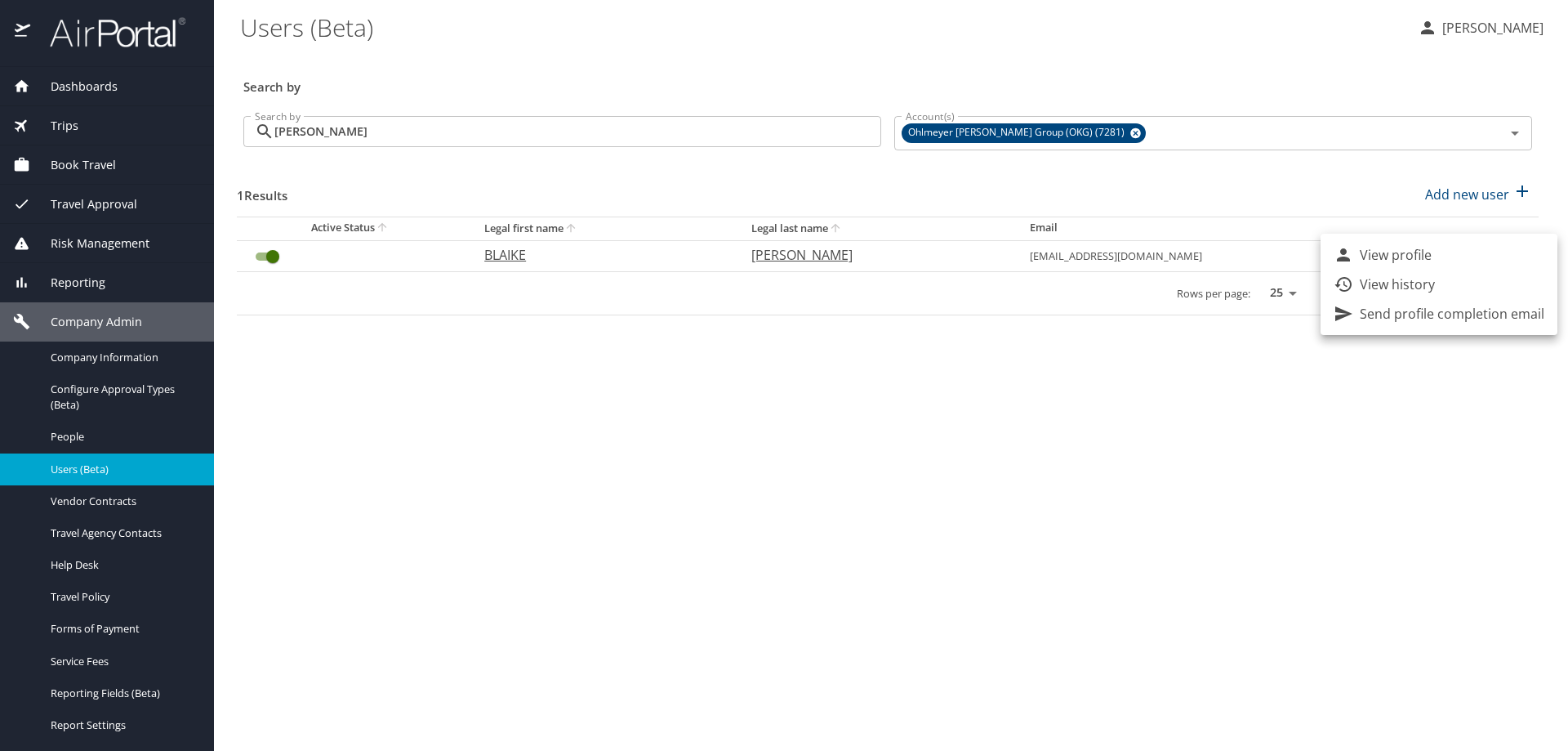
click at [1167, 557] on div at bounding box center [784, 375] width 1568 height 751
click at [63, 316] on span "Company Admin" at bounding box center [86, 322] width 112 height 18
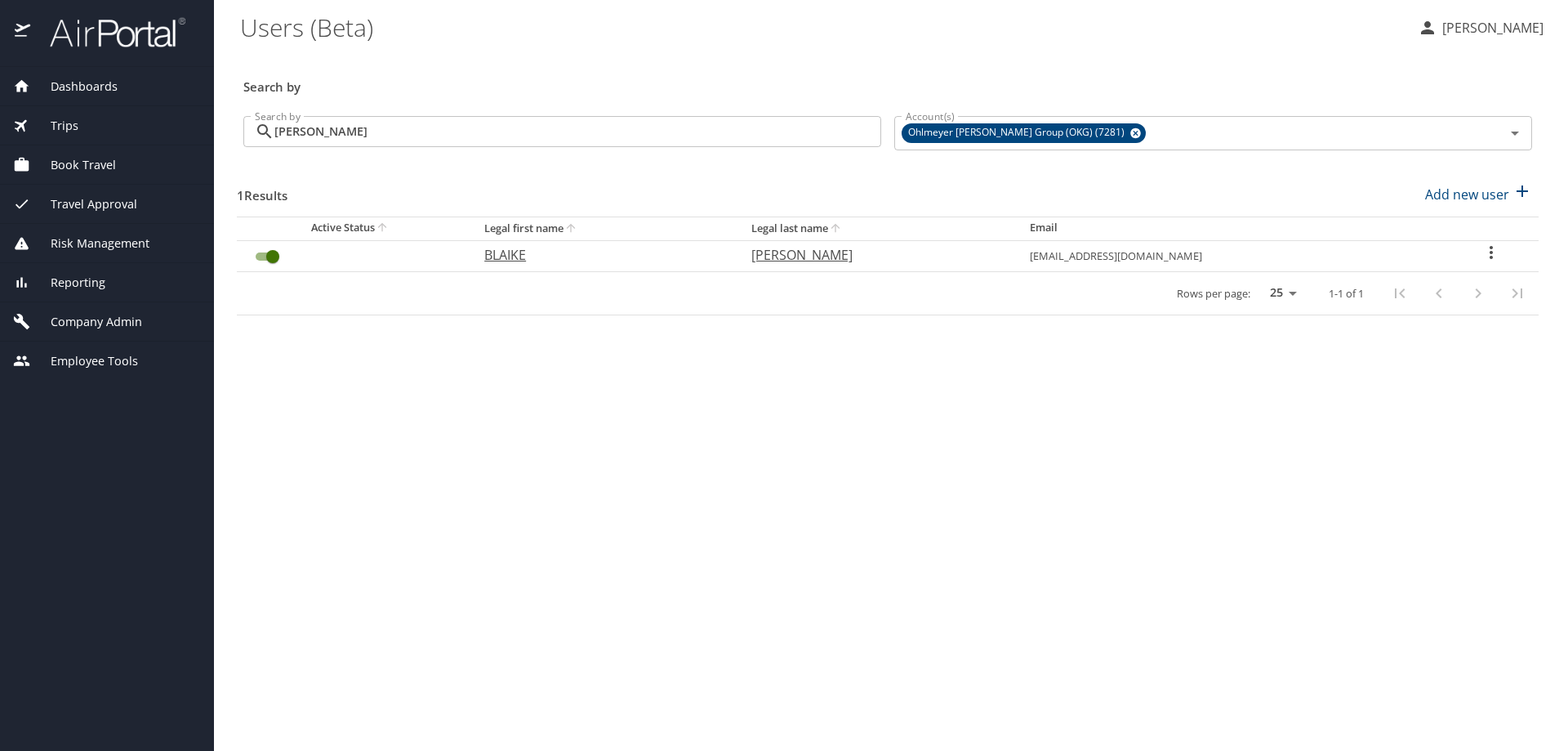
click at [83, 356] on span "Employee Tools" at bounding box center [83, 360] width 108 height 18
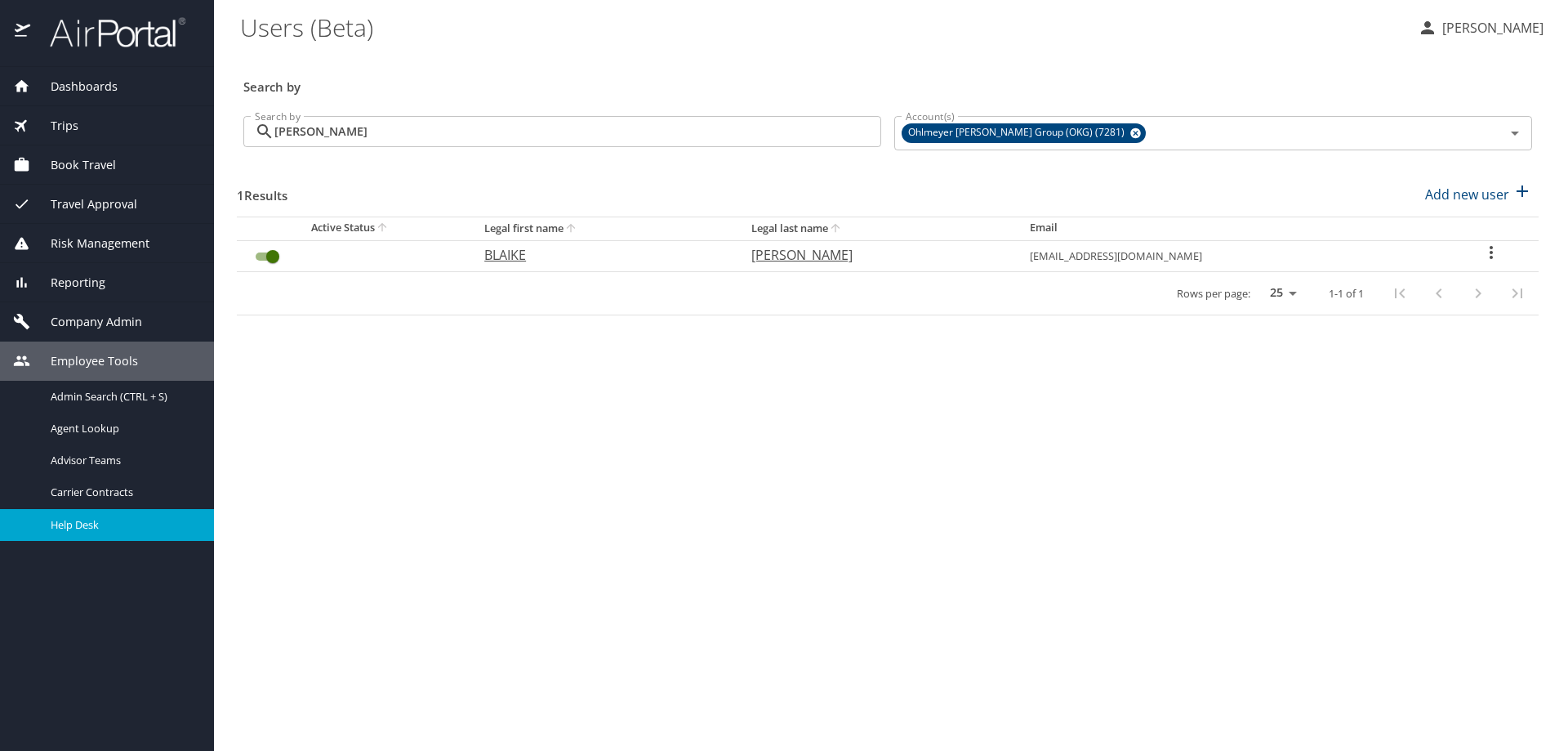
click at [79, 525] on span "Help Desk" at bounding box center [122, 525] width 143 height 16
